Goal: Task Accomplishment & Management: Complete application form

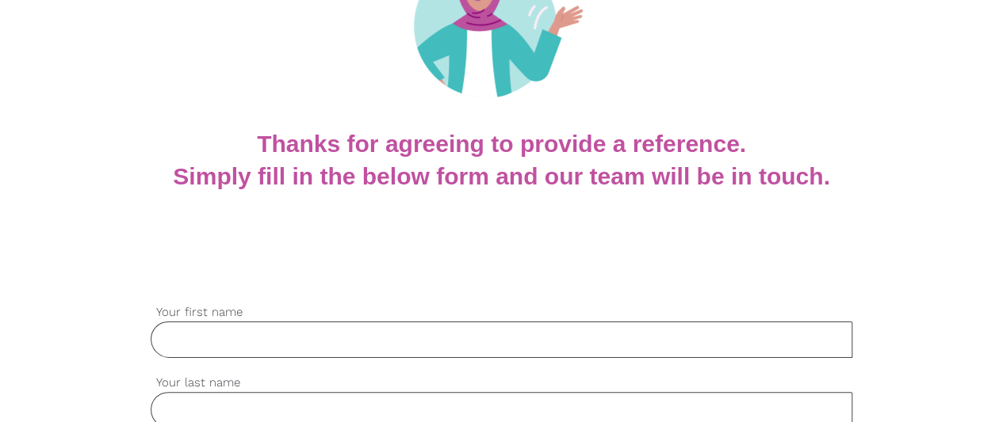
scroll to position [238, 0]
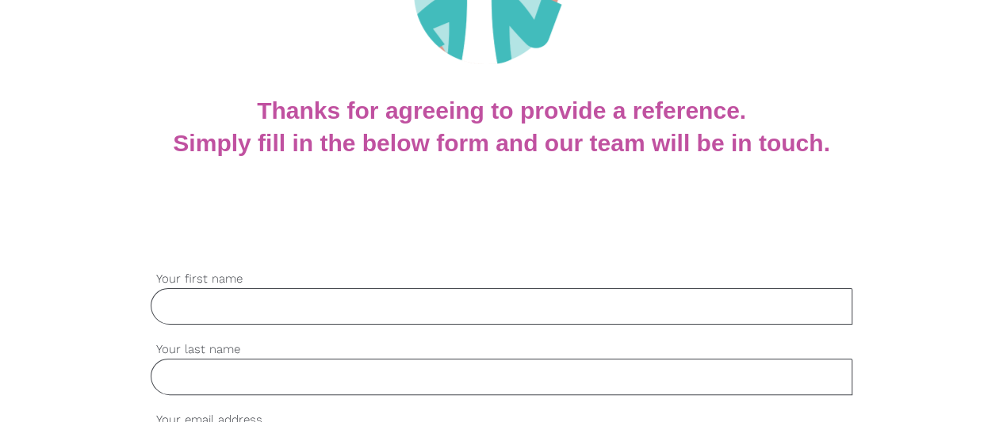
click at [296, 302] on input "Your first name" at bounding box center [502, 307] width 702 height 36
type input "Sateleni"
type input "[DEMOGRAPHIC_DATA]"
type input "[EMAIL_ADDRESS][DOMAIN_NAME]"
type input "0401934012"
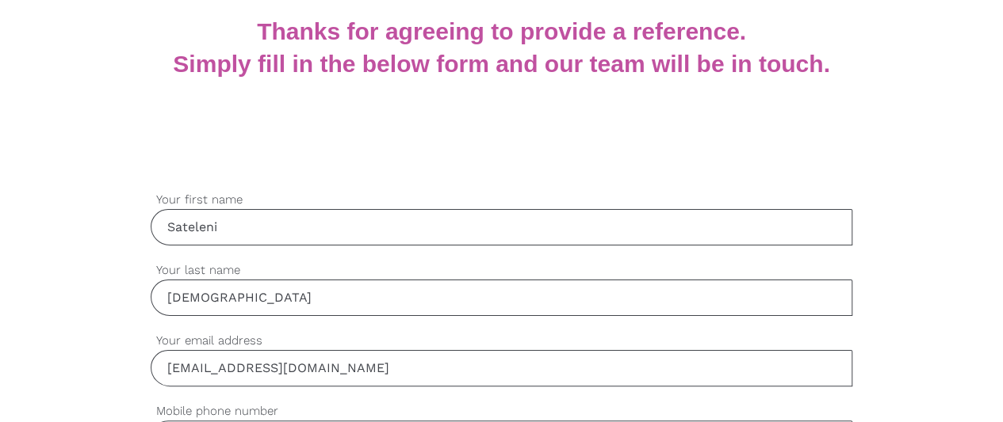
scroll to position [396, 0]
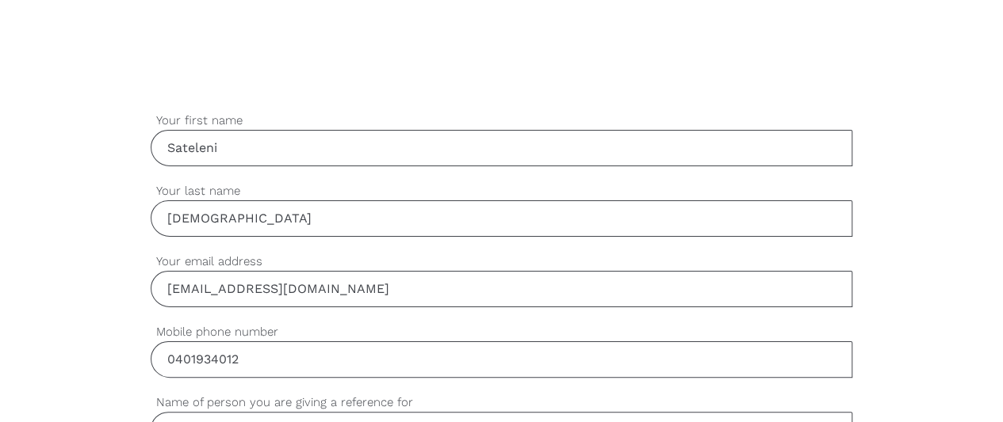
drag, startPoint x: 338, startPoint y: 289, endPoint x: 162, endPoint y: 265, distance: 177.6
click at [162, 265] on div "[EMAIL_ADDRESS][DOMAIN_NAME] Your email address" at bounding box center [502, 280] width 702 height 55
click at [392, 292] on input "[EMAIL_ADDRESS][DOMAIN_NAME]" at bounding box center [502, 289] width 702 height 36
click at [336, 289] on input "[EMAIL_ADDRESS][DOMAIN_NAME]" at bounding box center [502, 289] width 702 height 36
type input "k"
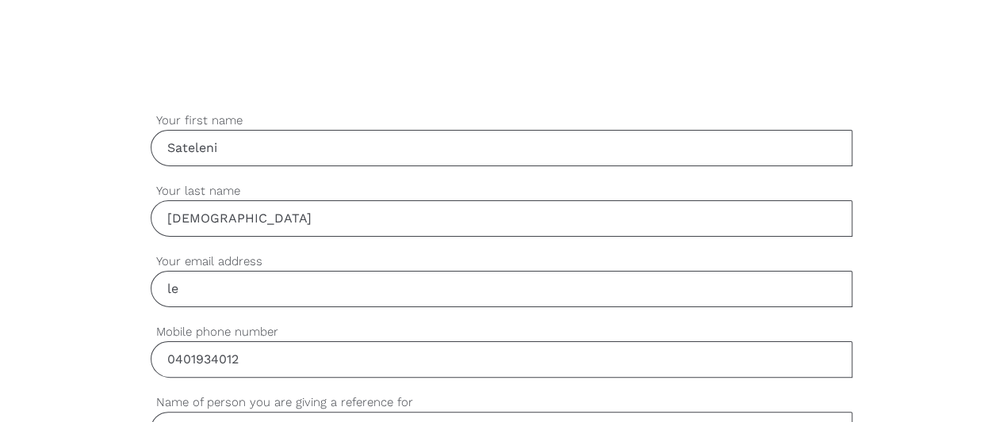
type input "[PERSON_NAME][EMAIL_ADDRESS][DOMAIN_NAME]"
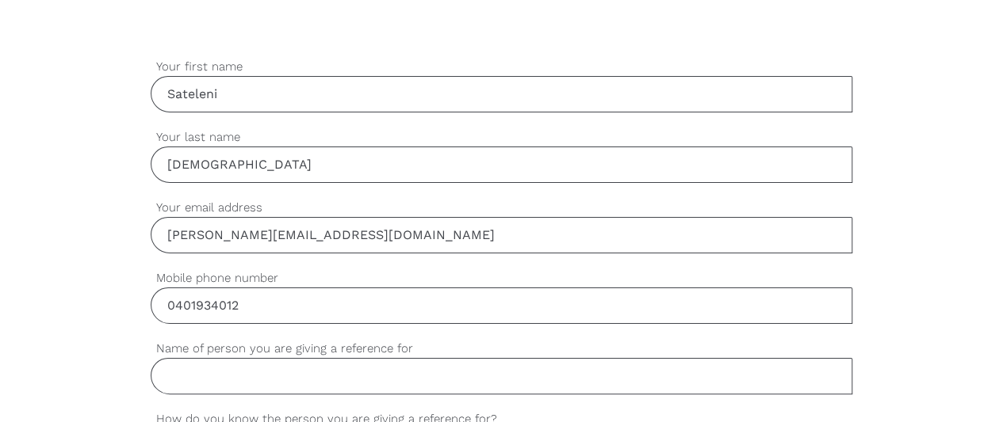
scroll to position [476, 0]
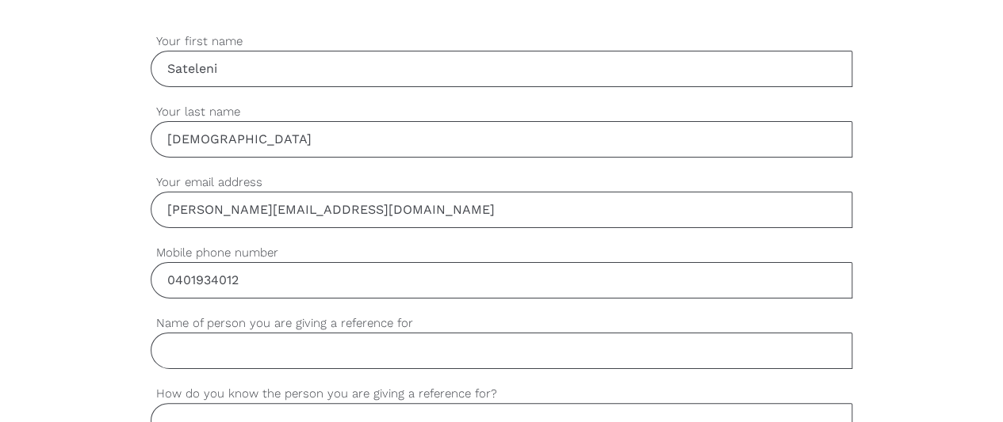
click at [273, 356] on input "Name of person you are giving a reference for" at bounding box center [502, 351] width 702 height 36
click at [593, 356] on input "Name of person you are giving a reference for" at bounding box center [502, 351] width 702 height 36
click at [785, 309] on div "settings [PHONE_NUMBER] Mobile phone number" at bounding box center [502, 279] width 702 height 71
click at [228, 350] on input "Name of person you are giving a reference for" at bounding box center [502, 351] width 702 height 36
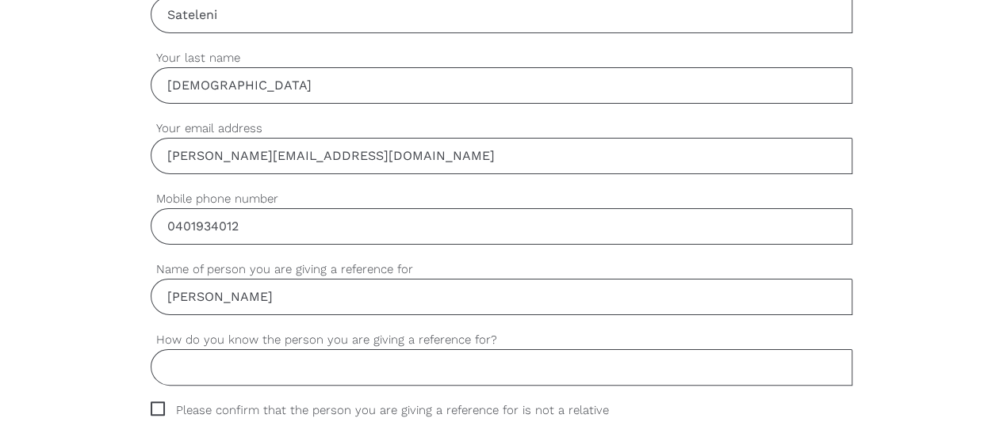
scroll to position [555, 0]
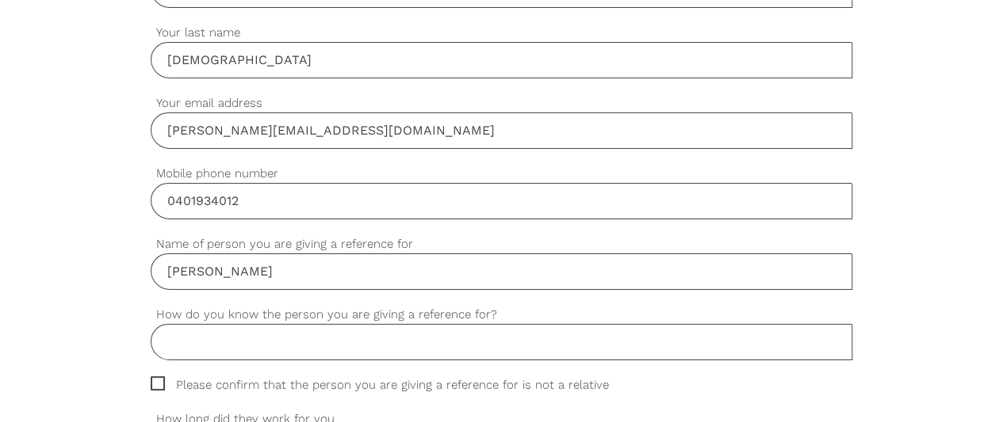
type input "[PERSON_NAME]"
click at [243, 343] on input "How do you know the person you are giving a reference for?" at bounding box center [502, 342] width 702 height 36
type input "W"
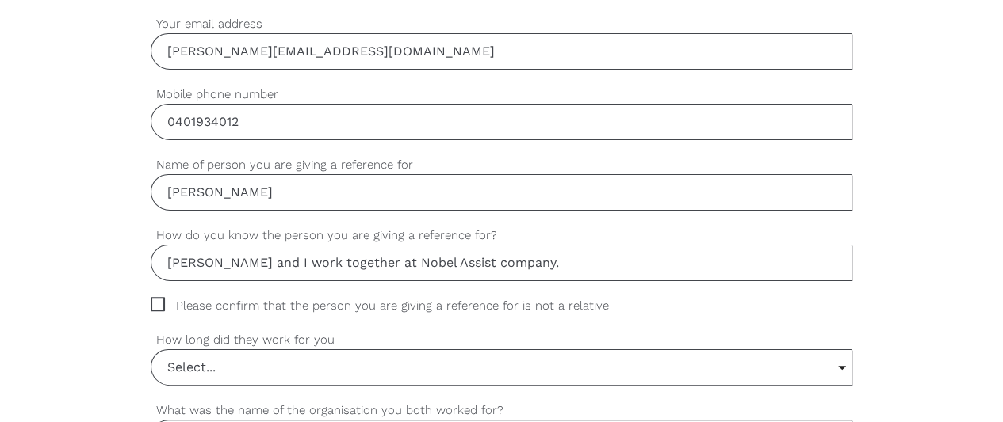
type input "[PERSON_NAME] and I work together at Nobel Assist company."
click at [161, 300] on span "Please confirm that the person you are giving a reference for is not a relative" at bounding box center [395, 306] width 488 height 18
click at [161, 300] on input "Please confirm that the person you are giving a reference for is not a relative" at bounding box center [156, 302] width 10 height 10
checkbox input "true"
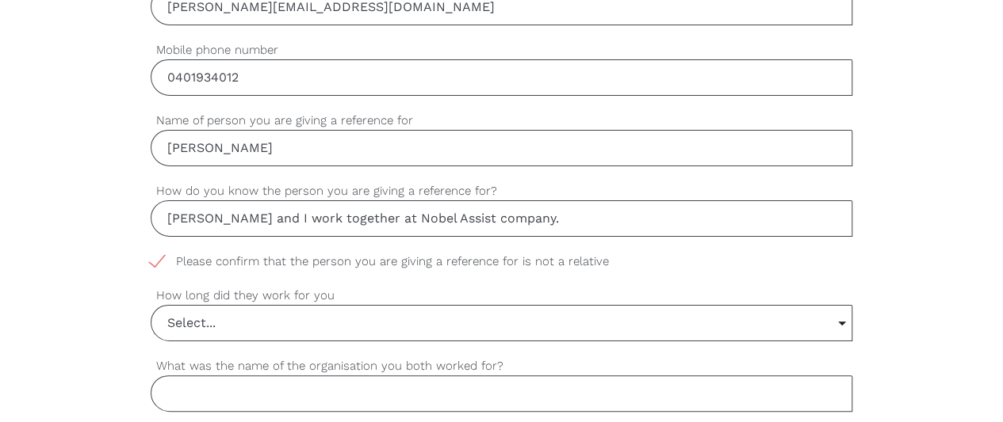
scroll to position [713, 0]
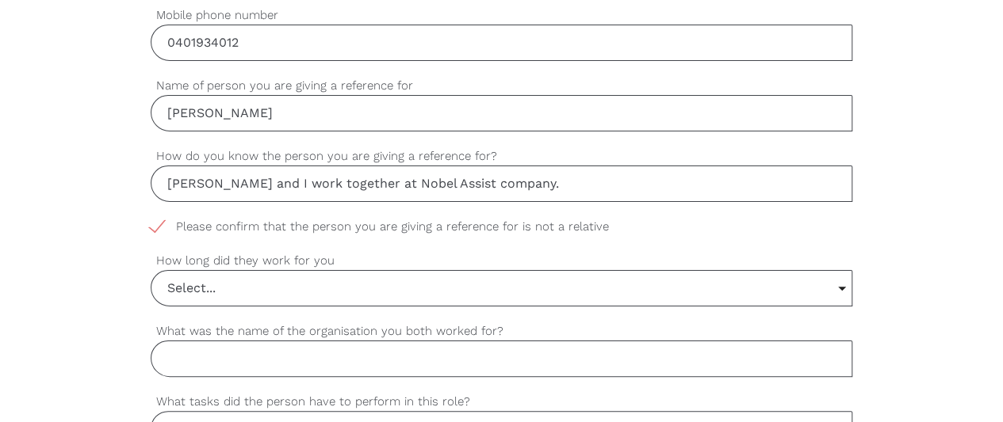
click at [579, 181] on input "[PERSON_NAME] and I work together at Nobel Assist company." at bounding box center [502, 184] width 702 height 36
click at [602, 184] on input "[PERSON_NAME] and I work together at Nobel Assist company. And Im her team lead…" at bounding box center [502, 184] width 702 height 36
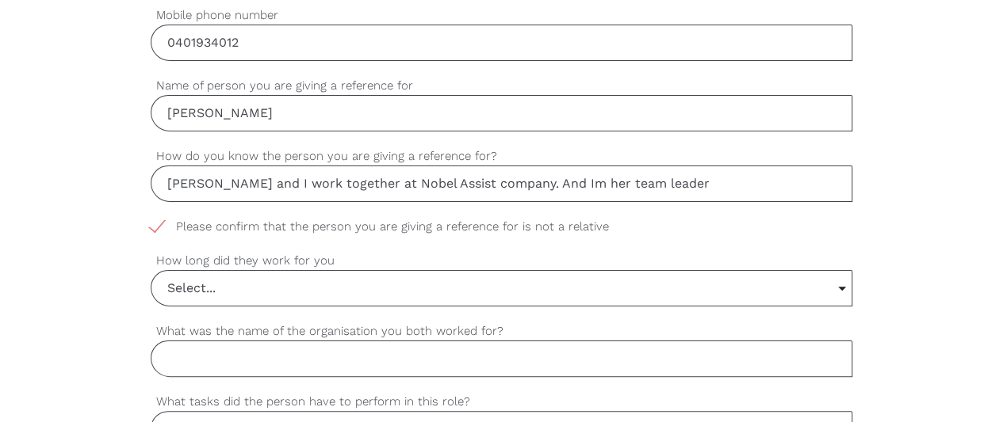
click at [602, 184] on input "[PERSON_NAME] and I work together at Nobel Assist company. And Im her team lead…" at bounding box center [502, 184] width 702 height 36
click at [607, 184] on input "[PERSON_NAME] and I work together at Nobel Assist company. And Im her team lead…" at bounding box center [502, 184] width 702 height 36
click at [602, 182] on input "[PERSON_NAME] and I work together at Nobel Assist company. And Im her team lead…" at bounding box center [502, 184] width 702 height 36
type input "[PERSON_NAME] and I work together at Nobel Assist company. And I'm her team lea…"
click at [220, 285] on input "Select..." at bounding box center [501, 288] width 701 height 35
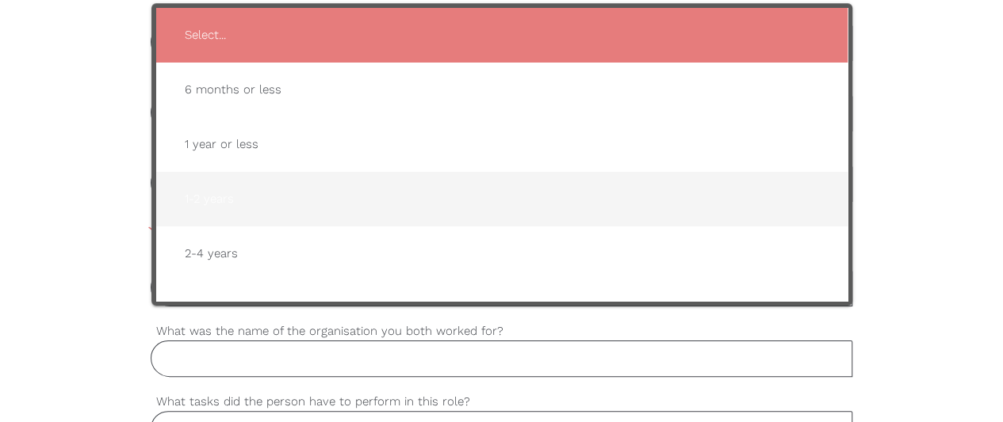
click at [220, 196] on span "1-2 years" at bounding box center [501, 199] width 659 height 39
type input "1-2 years"
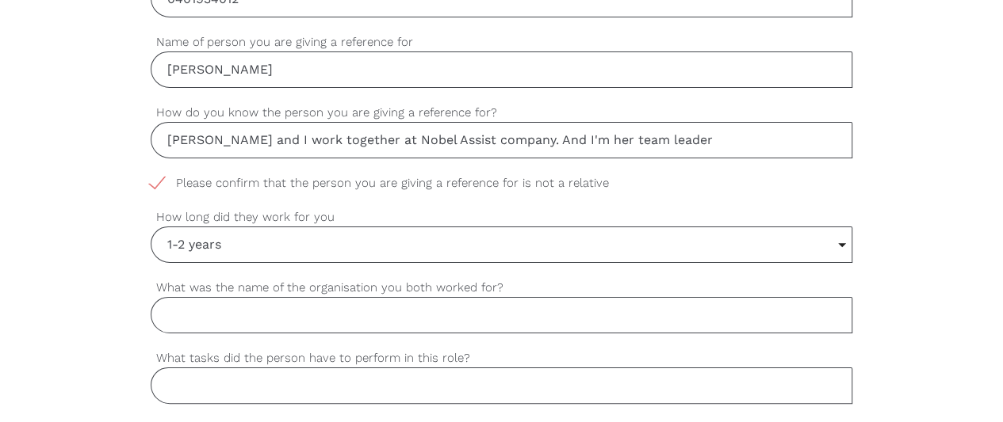
scroll to position [793, 0]
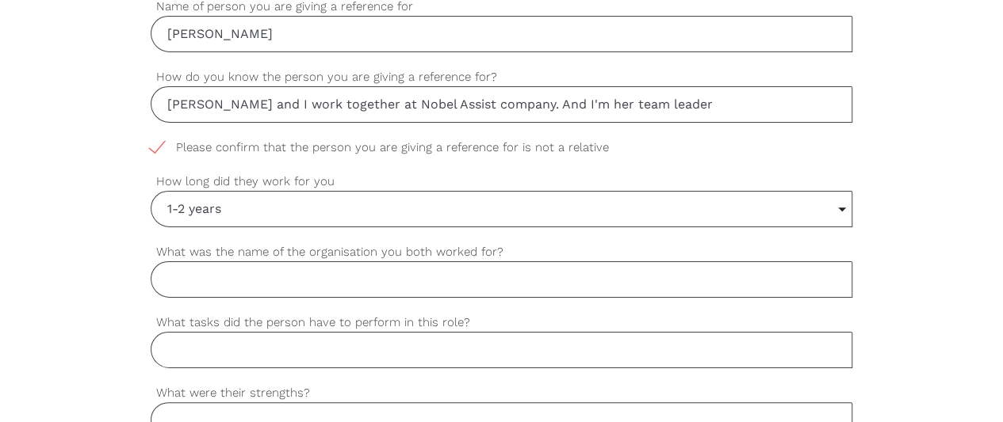
click at [320, 280] on input "What was the name of the organisation you both worked for?" at bounding box center [502, 280] width 702 height 36
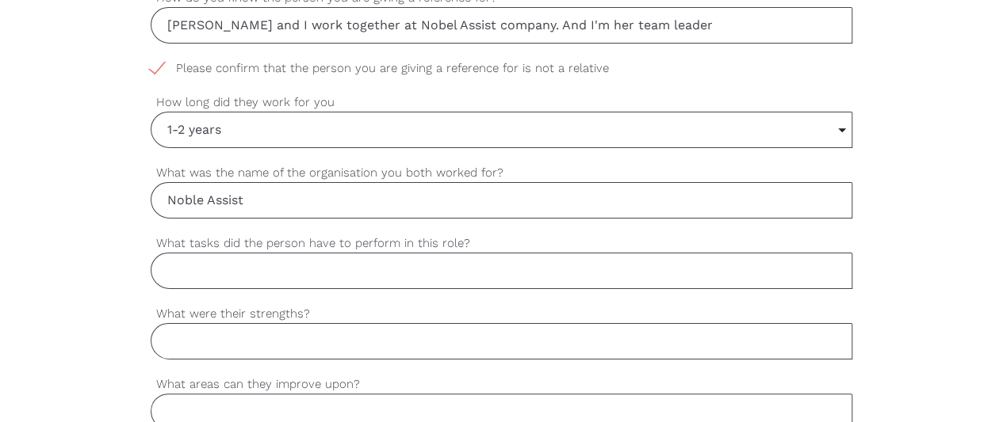
type input "Noble Assist"
click at [212, 266] on input "What tasks did the person have to perform in this role?" at bounding box center [502, 271] width 702 height 36
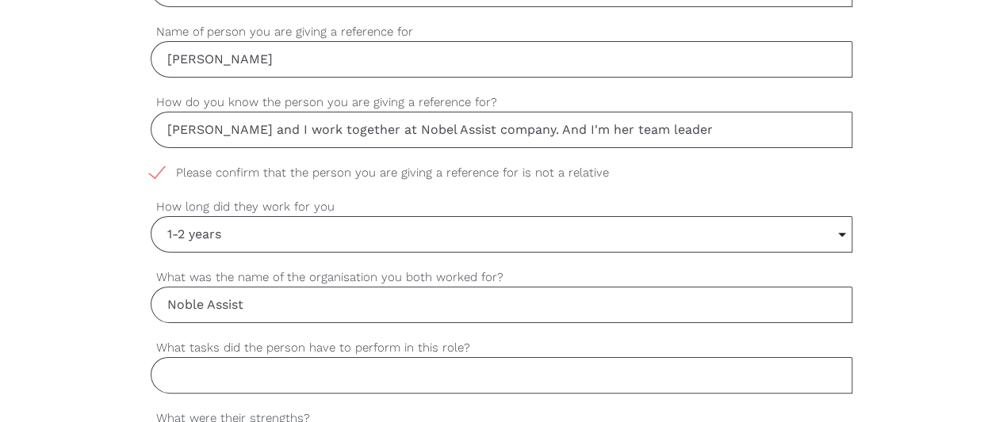
scroll to position [793, 0]
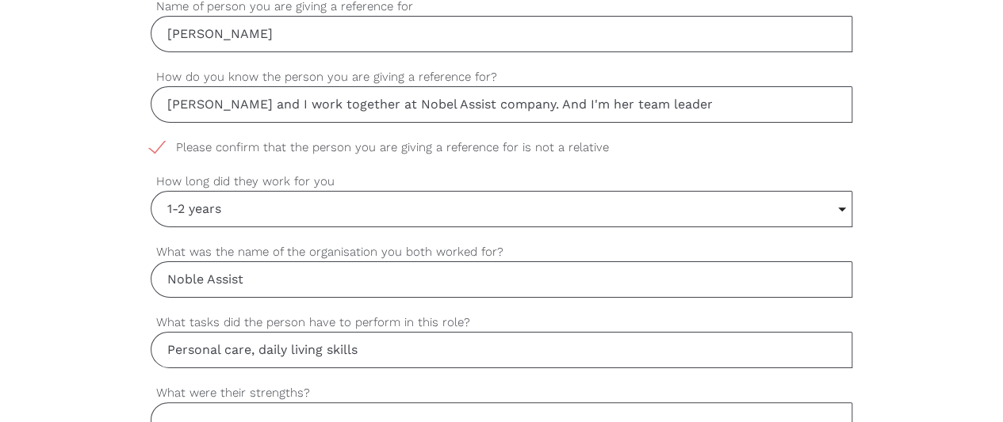
click at [249, 346] on input "Personal care, daily living skills" at bounding box center [502, 350] width 702 height 36
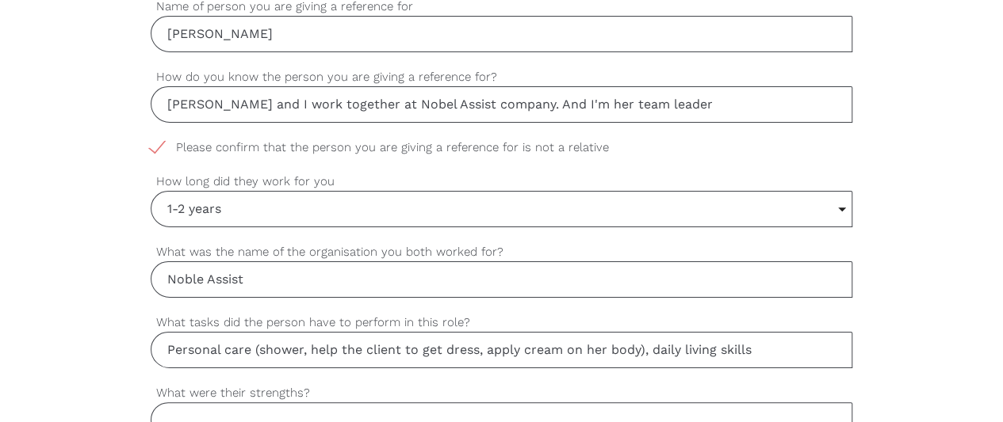
click at [753, 344] on input "Personal care (shower, help the client to get dress, apply cream on her body), …" at bounding box center [502, 350] width 702 height 36
click at [381, 350] on input "Personal care (shower, help the client to get dress, apply cream on her body), …" at bounding box center [502, 350] width 702 height 36
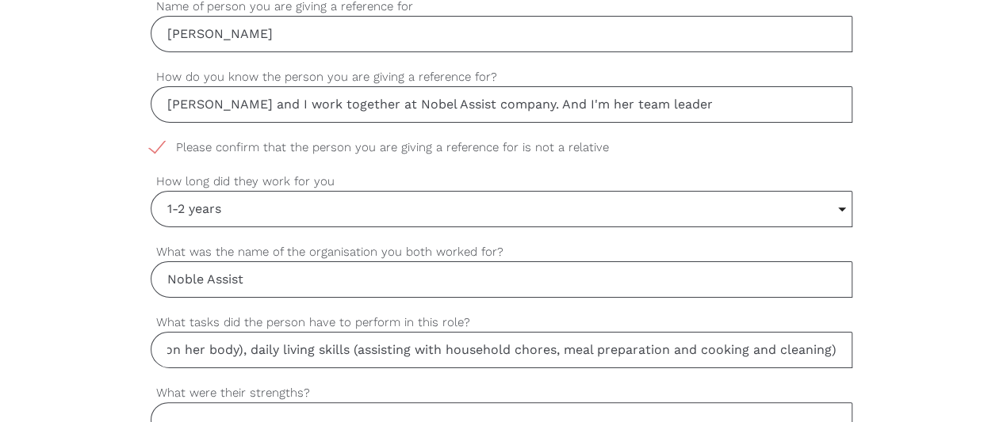
scroll to position [0, 405]
click at [835, 344] on input "Personal care (shower, help the client to get dress, apply cream on her body), …" at bounding box center [502, 350] width 702 height 36
click at [507, 343] on input "Personal care (shower, help the client to get dress, apply cream on her body), …" at bounding box center [502, 350] width 702 height 36
click at [845, 346] on input "Personal care (shower, help the client to get dress, apply cream on her body), …" at bounding box center [502, 350] width 702 height 36
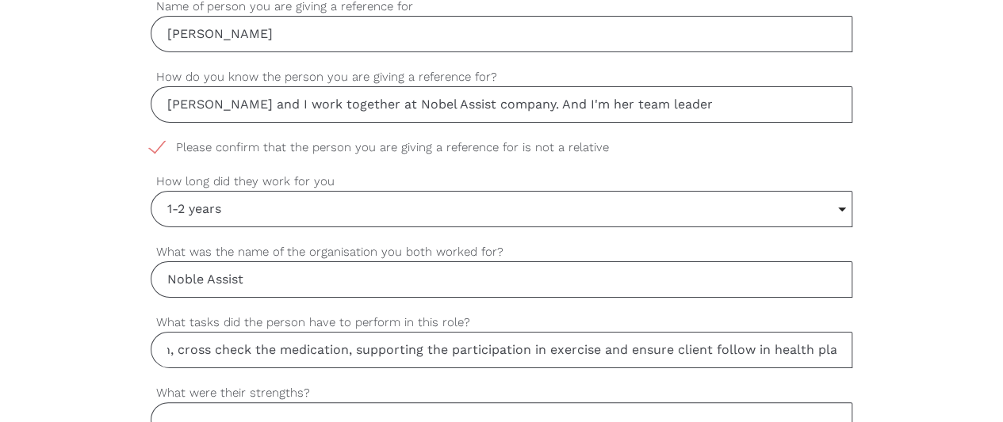
click at [846, 345] on input "Personal care (shower, help the client to get dress, apply cream on her body), …" at bounding box center [502, 350] width 702 height 36
click at [847, 344] on input "Personal care (shower, help the client to get dress, apply cream on her body), …" at bounding box center [502, 350] width 702 height 36
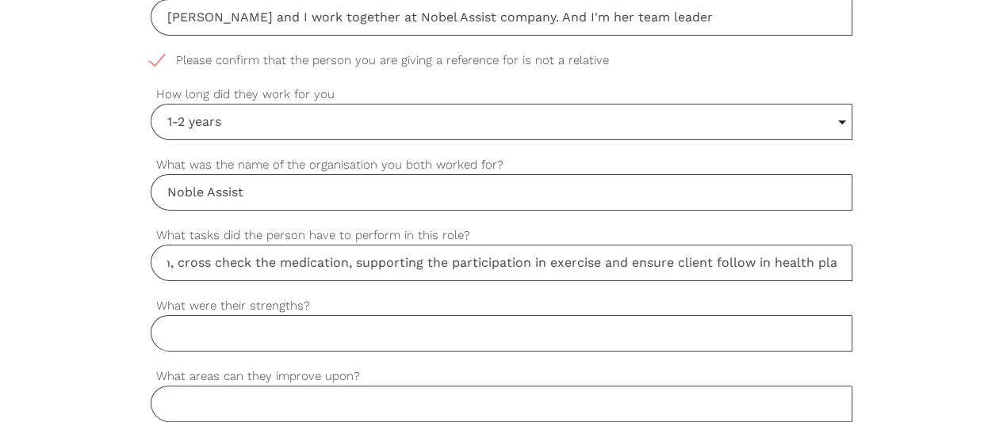
scroll to position [951, 0]
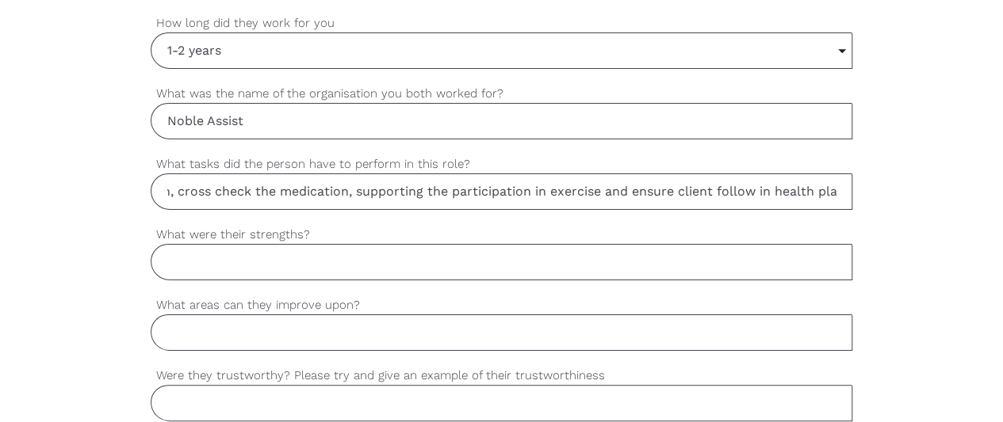
click at [847, 190] on input "Personal care (shower, help the client to get dress, apply cream on her body), …" at bounding box center [502, 192] width 702 height 36
type input "Personal care (shower, help the client to get dress, apply cream on her body), …"
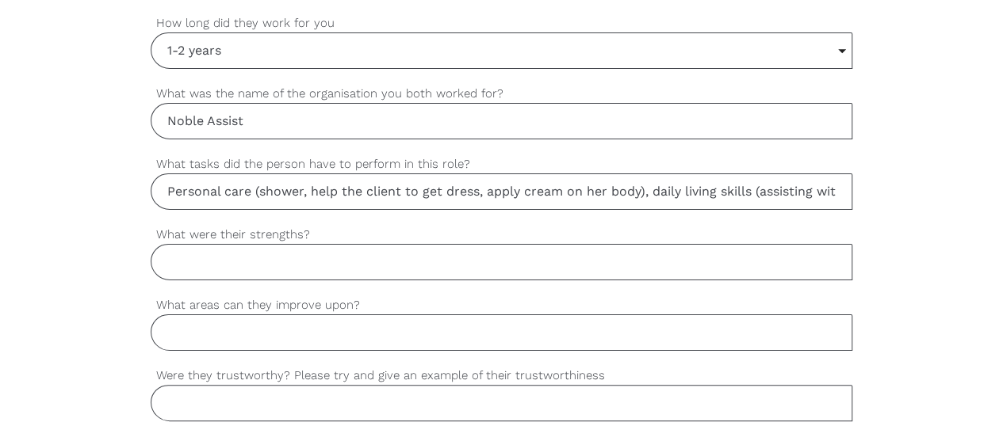
click at [201, 250] on input "What were their strengths?" at bounding box center [502, 262] width 702 height 36
click at [166, 186] on input "Personal care (shower, help the client to get dress, apply cream on her body), …" at bounding box center [502, 192] width 702 height 36
click at [208, 258] on input "What were their strengths?" at bounding box center [502, 262] width 702 height 36
type input "m"
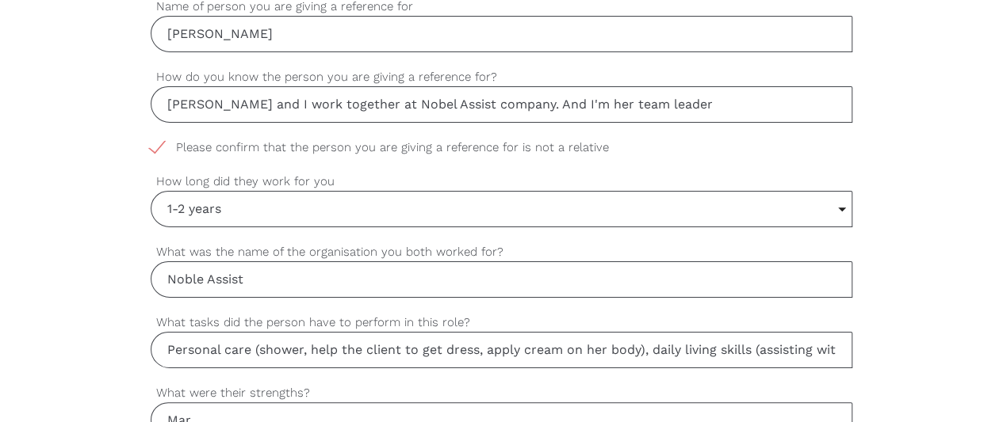
scroll to position [872, 0]
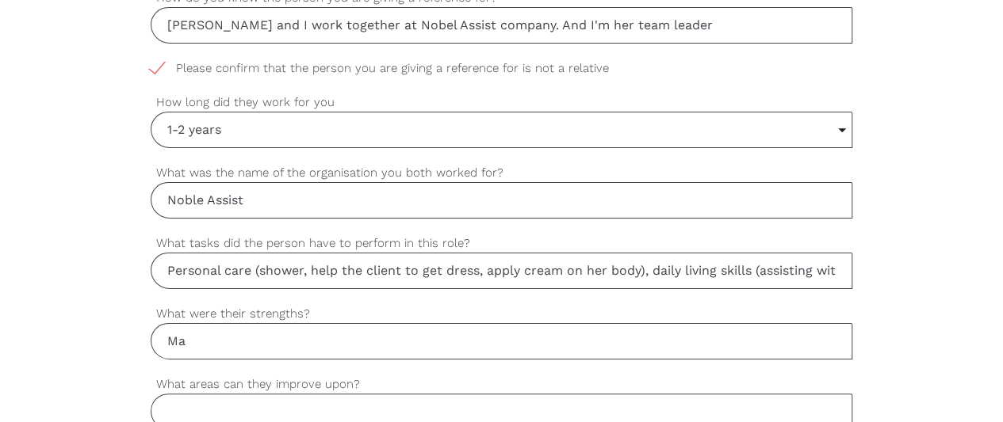
type input "M"
click at [431, 335] on input "Good communication, willingness to cntribute new idear" at bounding box center [502, 341] width 702 height 36
click at [520, 338] on input "Good communication, willingness to contribute new idear" at bounding box center [502, 341] width 702 height 36
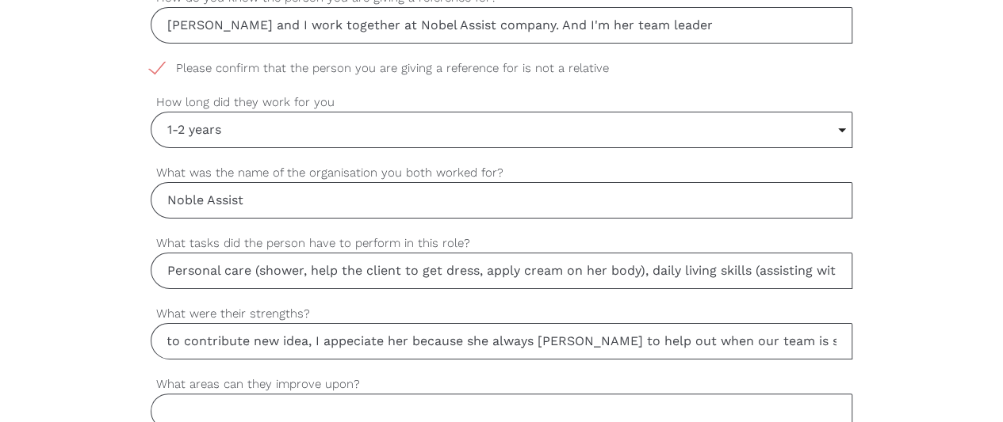
scroll to position [0, 221]
click at [354, 337] on input "Good communication, willingness to contribute new idea, I appeciate her because…" at bounding box center [502, 341] width 702 height 36
click at [549, 336] on input "Good communication, willingness to contribute new idea, I appreciate her becaus…" at bounding box center [502, 341] width 702 height 36
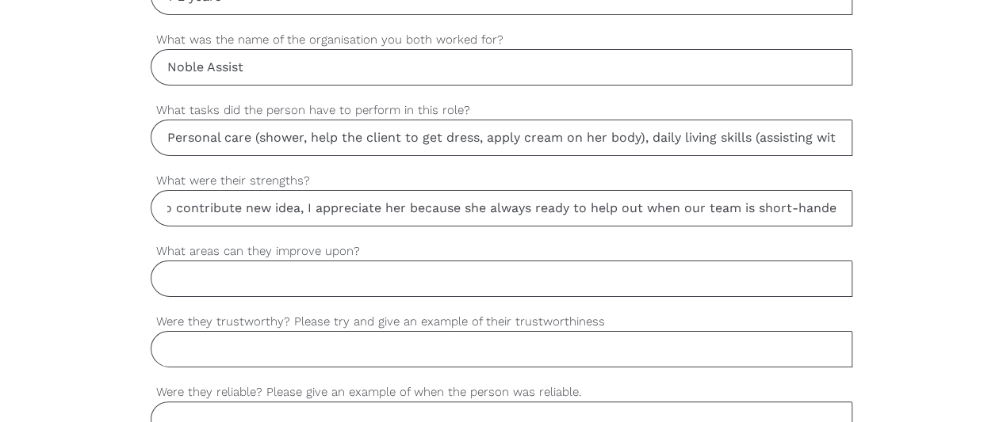
scroll to position [1030, 0]
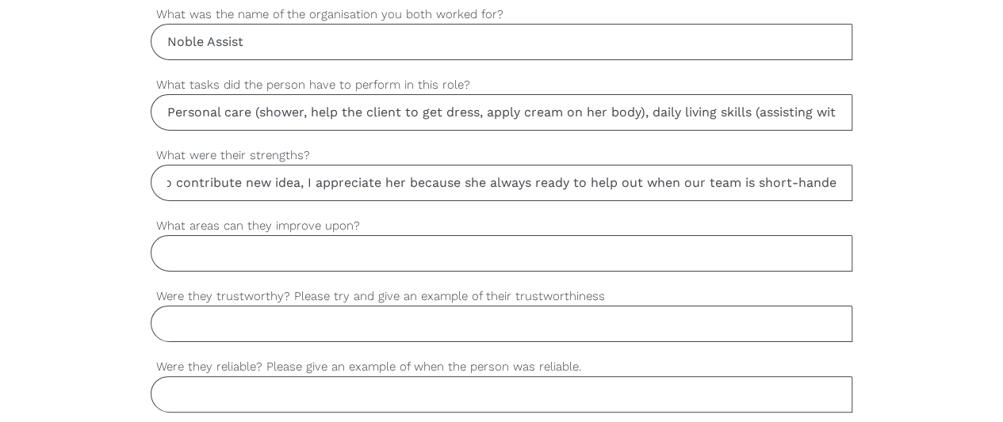
type input "Good communication, willingness to contribute new idea, I appreciate her becaus…"
click at [203, 247] on input "What areas can they improve upon?" at bounding box center [502, 253] width 702 height 36
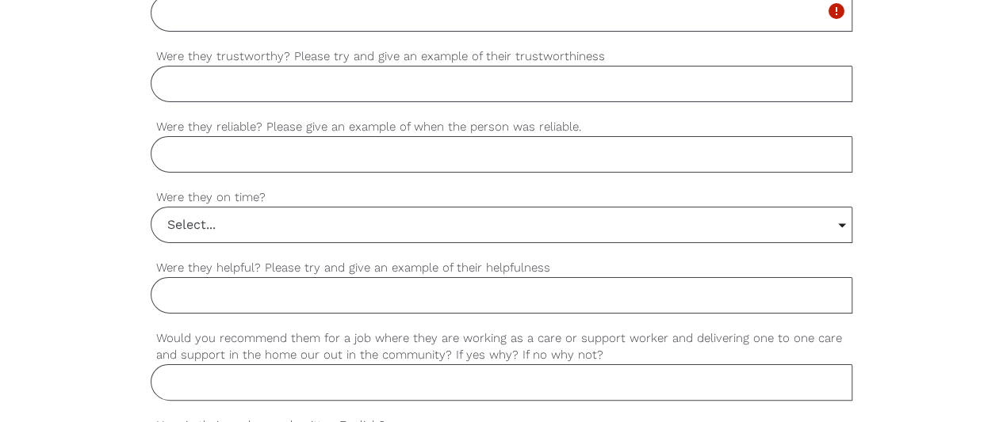
scroll to position [1112, 0]
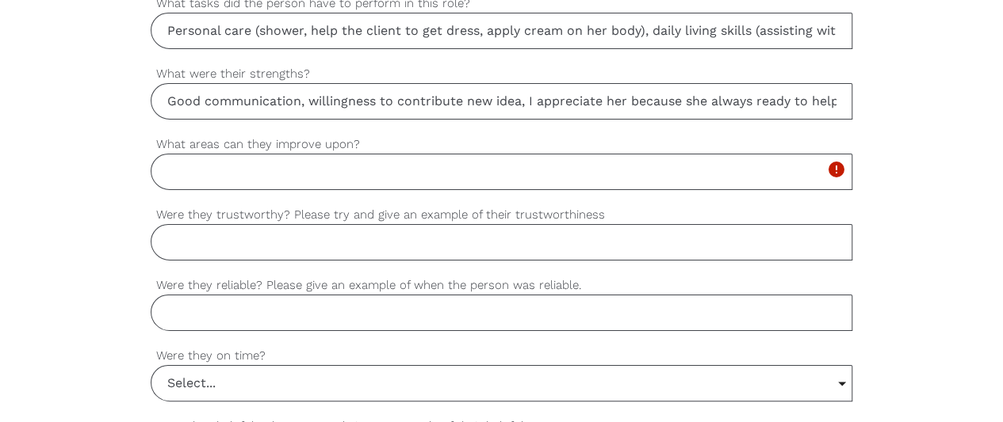
click at [224, 169] on input "What areas can they improve upon?" at bounding box center [502, 172] width 702 height 36
type input "h"
